Goal: Task Accomplishment & Management: Manage account settings

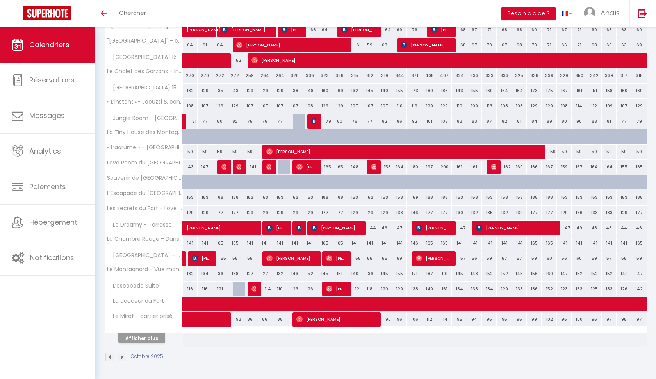
scroll to position [139, 0]
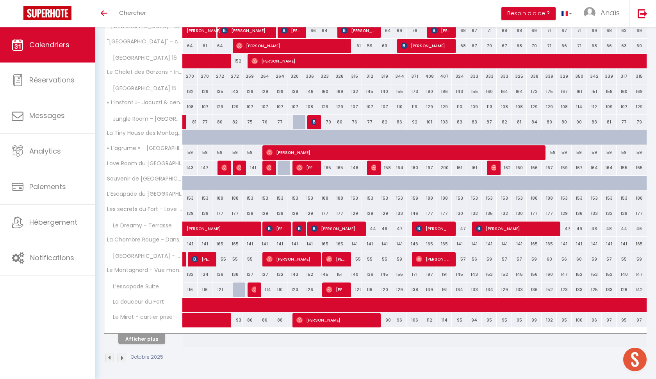
click at [143, 338] on button "Afficher plus" at bounding box center [141, 338] width 47 height 11
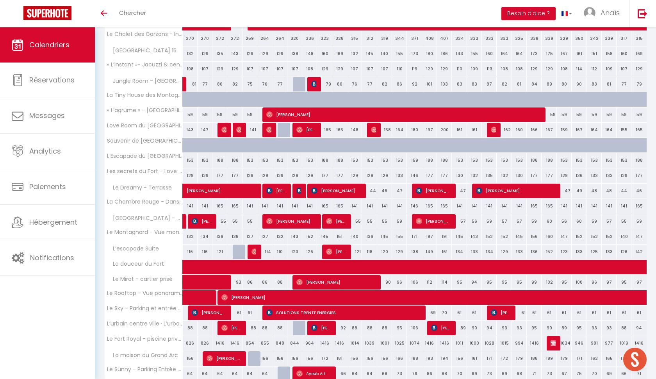
scroll to position [174, 0]
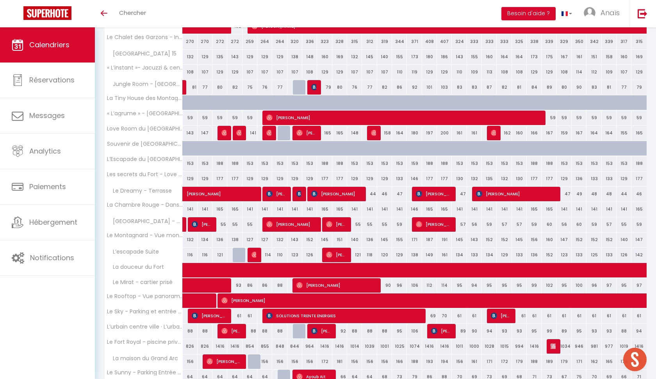
click at [332, 196] on span "[PERSON_NAME]" at bounding box center [336, 193] width 50 height 15
select select "OK"
select select "KO"
select select "1"
select select "0"
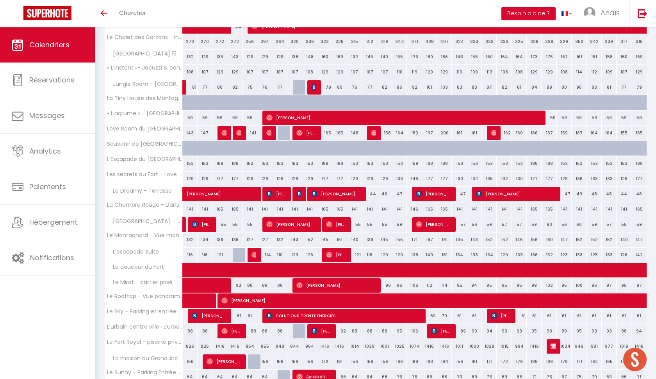
select select "1"
select select
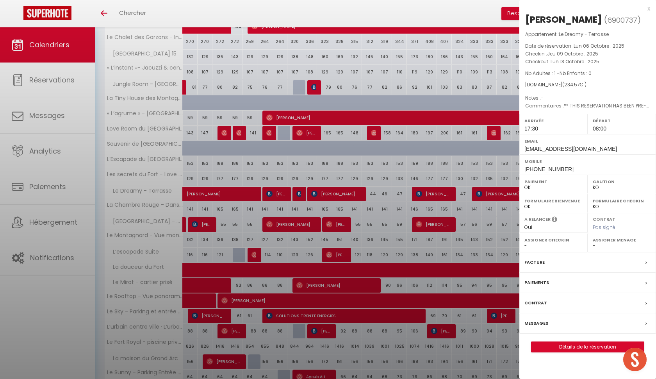
select select "52559"
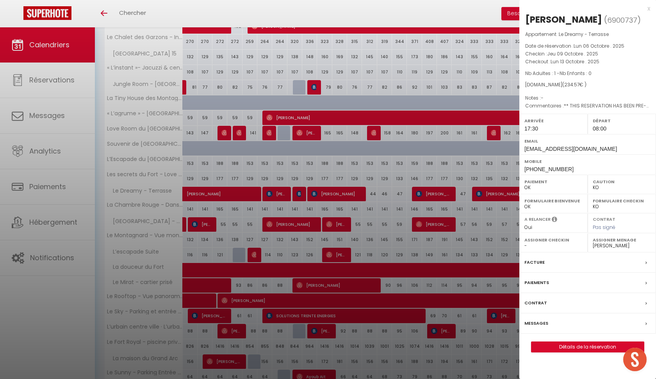
click at [649, 11] on div "x" at bounding box center [584, 8] width 131 height 9
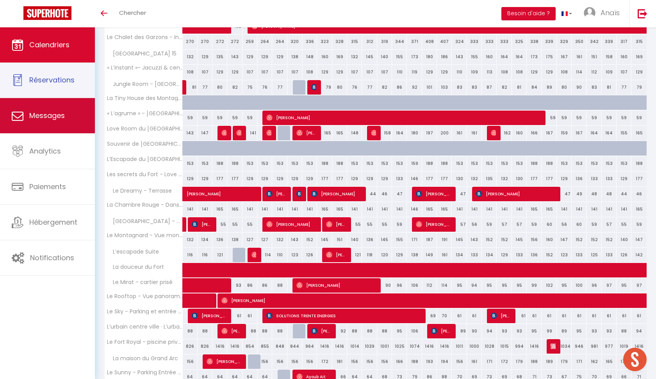
click at [49, 105] on link "Messages" at bounding box center [47, 115] width 95 height 35
select select "message"
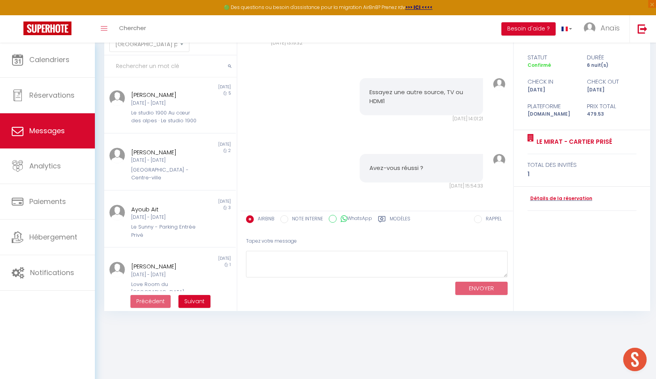
scroll to position [42, 0]
click at [201, 303] on span "Suivant" at bounding box center [194, 301] width 20 height 8
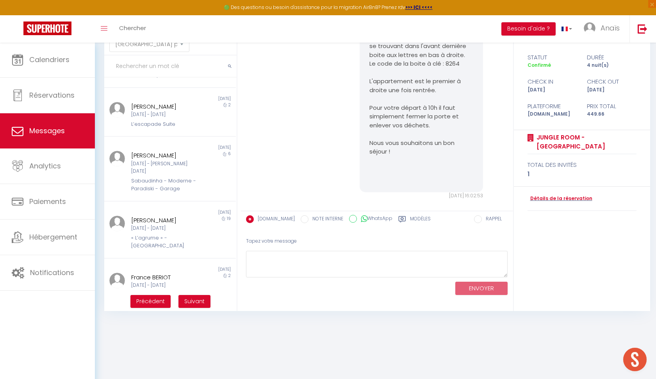
click at [192, 301] on span "Suivant" at bounding box center [194, 301] width 20 height 8
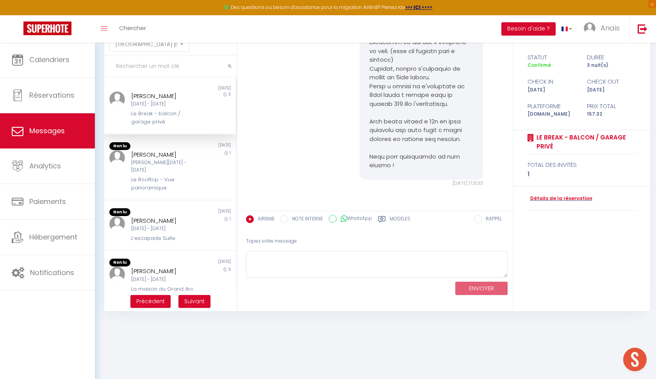
scroll to position [0, 0]
click at [156, 301] on span "Précédent" at bounding box center [150, 301] width 28 height 8
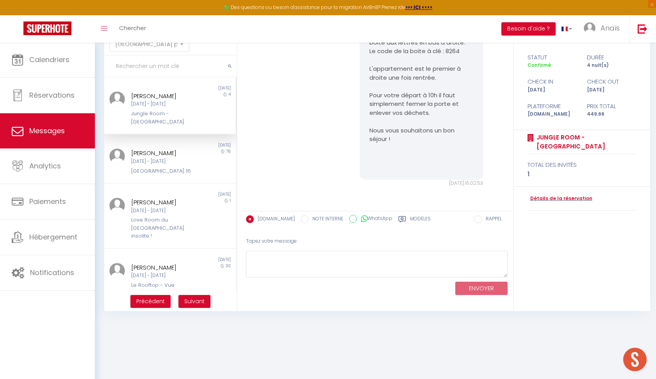
scroll to position [485, 0]
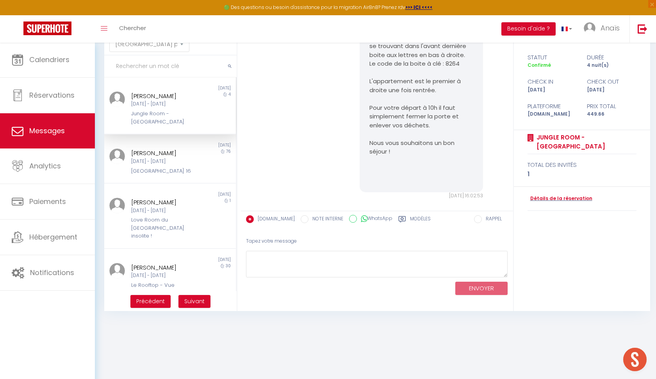
click at [156, 301] on span "Précédent" at bounding box center [150, 301] width 28 height 8
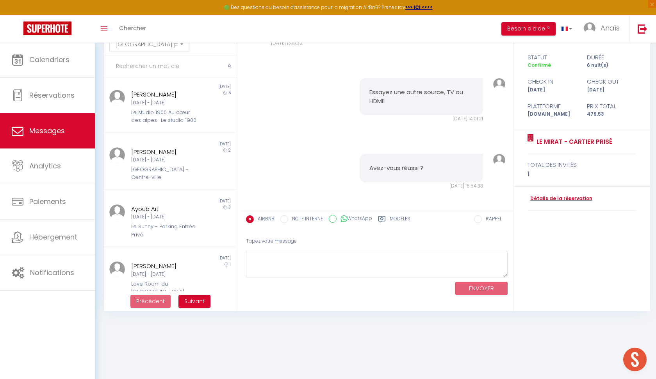
scroll to position [346, 0]
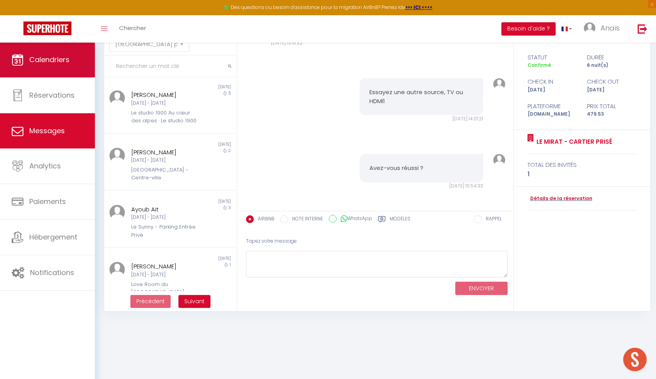
click at [44, 62] on span "Calendriers" at bounding box center [49, 60] width 40 height 10
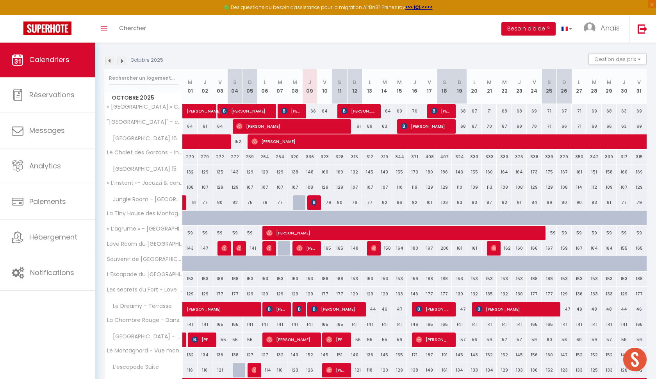
scroll to position [82, 0]
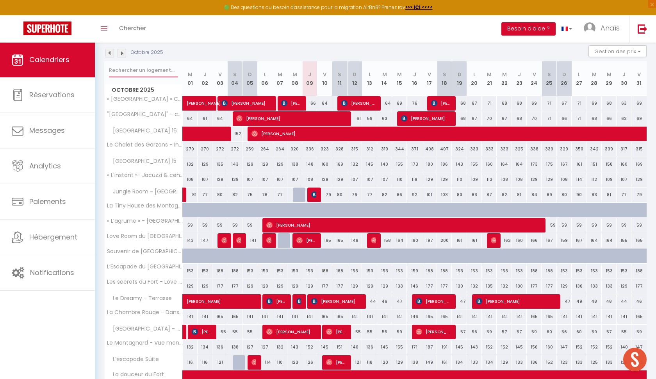
click at [142, 71] on input "text" at bounding box center [143, 70] width 69 height 14
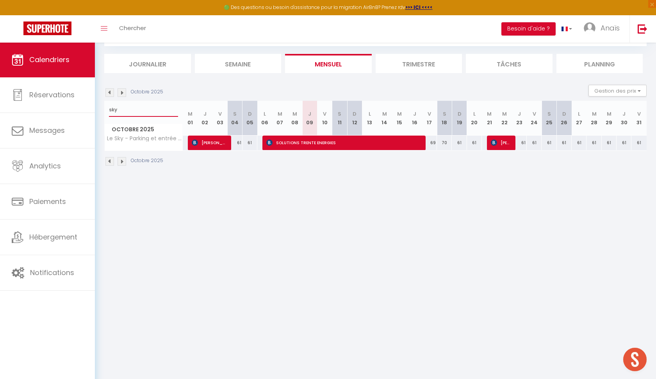
scroll to position [42, 0]
click at [119, 110] on input "sky" at bounding box center [143, 110] width 69 height 14
type input "sunny"
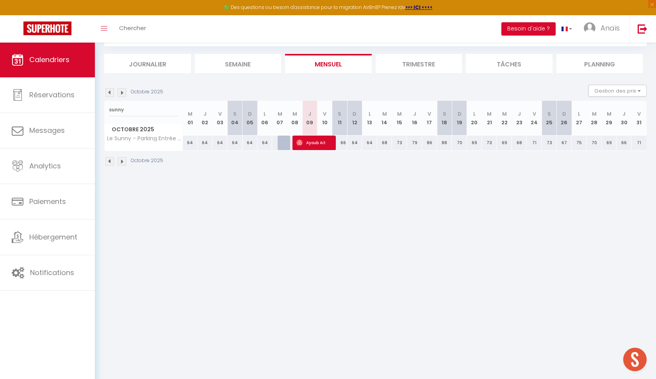
click at [283, 141] on div at bounding box center [284, 142] width 15 height 15
type input "64"
type input "[DATE]"
type input "Mer 08 Octobre 2025"
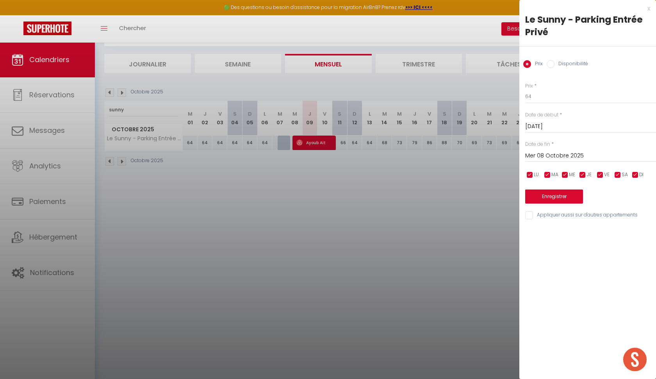
click at [649, 8] on div "x" at bounding box center [584, 8] width 131 height 9
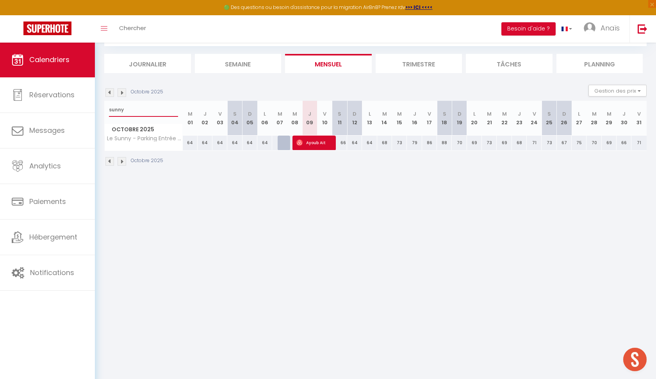
click at [144, 111] on input "sunny" at bounding box center [143, 110] width 69 height 14
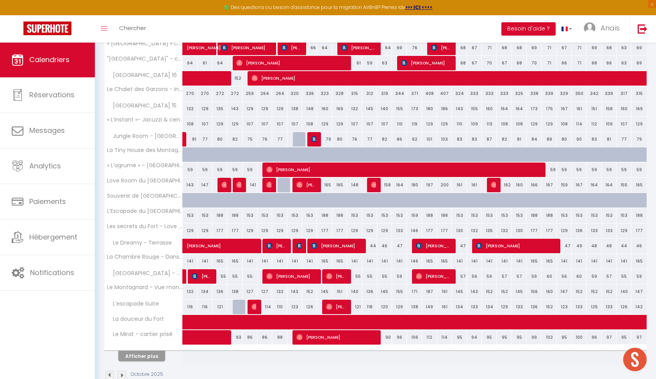
scroll to position [139, 0]
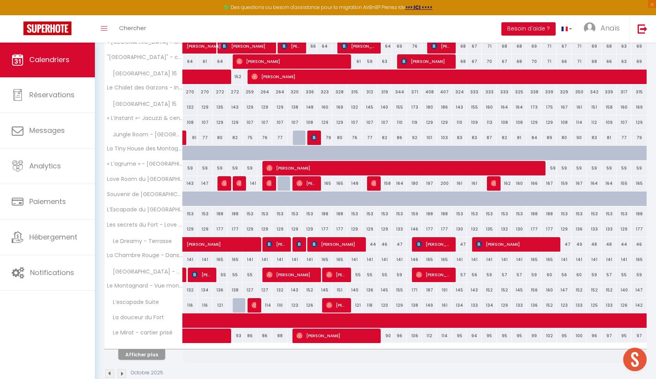
click at [147, 357] on button "Afficher plus" at bounding box center [141, 354] width 47 height 11
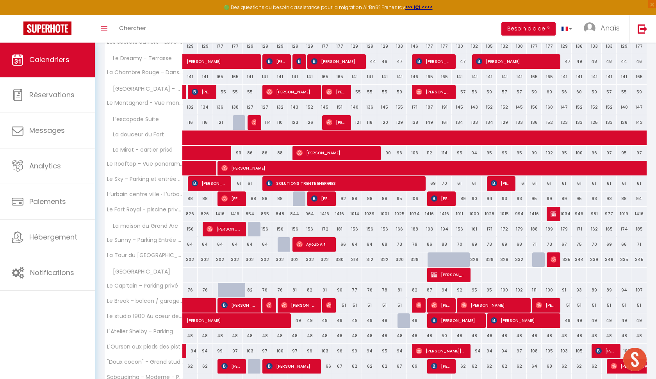
scroll to position [312, 0]
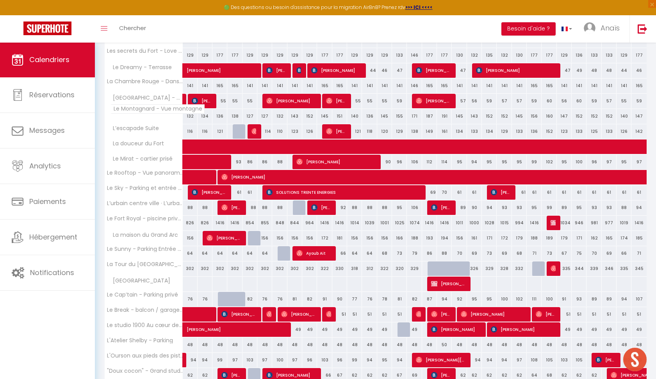
click at [149, 113] on span "Le Montagnard - Vue montagne" at bounding box center [157, 108] width 94 height 9
click at [148, 112] on span "Le Montagnard - Vue montagne" at bounding box center [157, 108] width 94 height 9
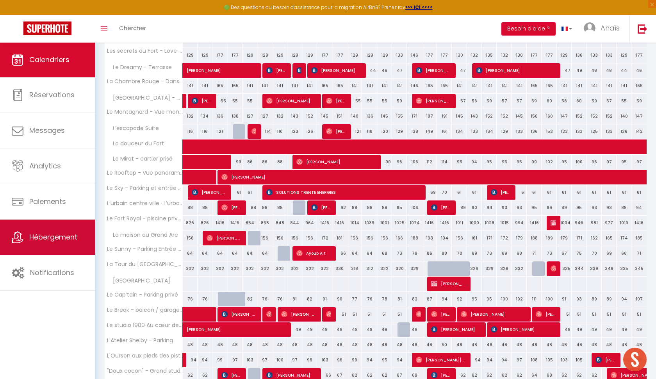
click at [45, 237] on span "Hébergement" at bounding box center [53, 237] width 48 height 10
